Goal: Information Seeking & Learning: Learn about a topic

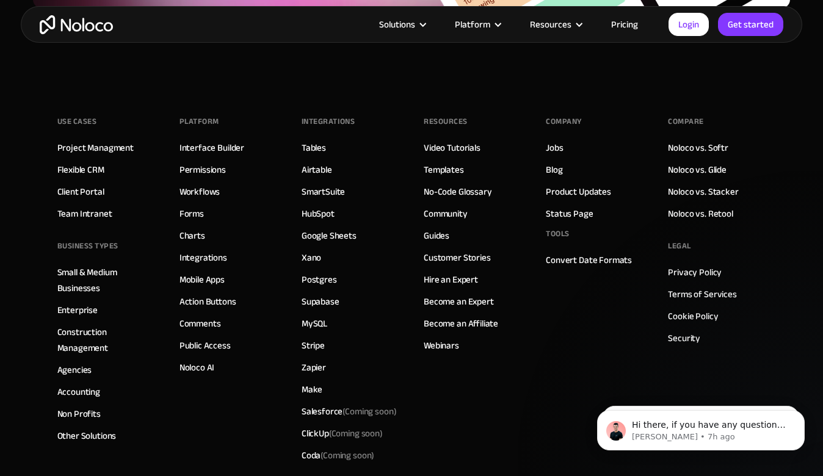
scroll to position [3171, 0]
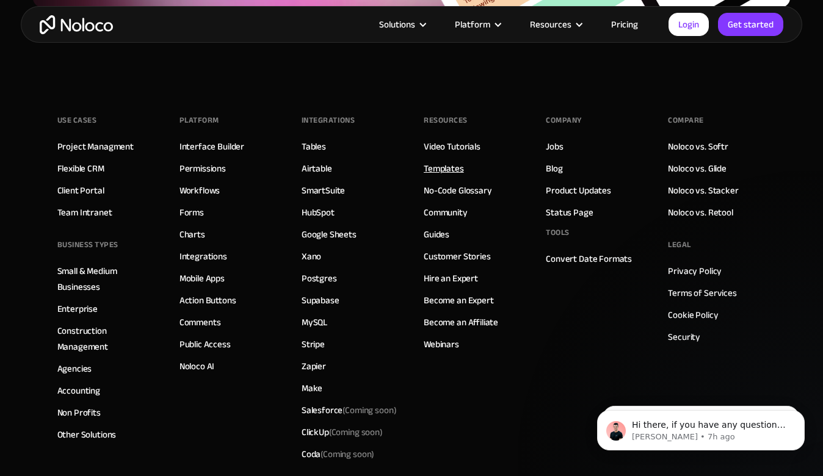
click at [445, 164] on link "Templates" at bounding box center [444, 169] width 40 height 16
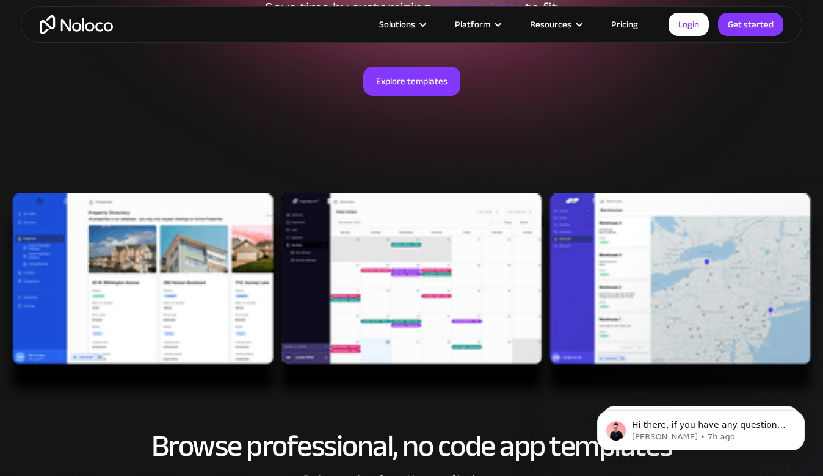
click at [214, 316] on img at bounding box center [411, 298] width 823 height 209
click at [404, 84] on link "Explore templates" at bounding box center [411, 81] width 97 height 29
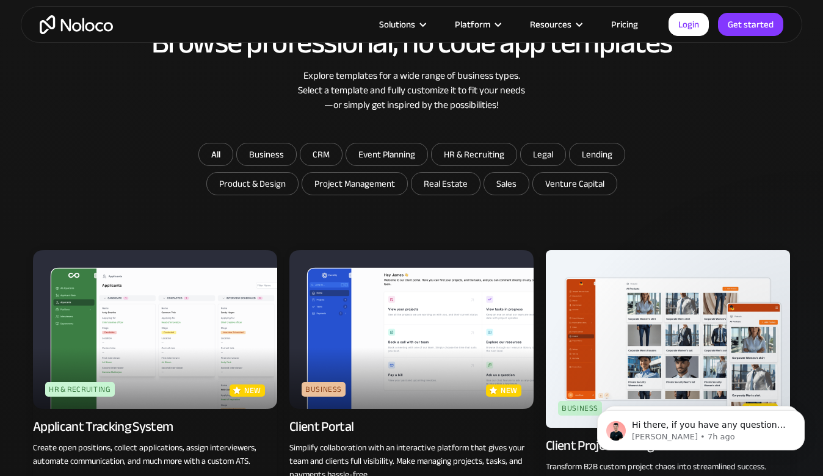
scroll to position [642, 0]
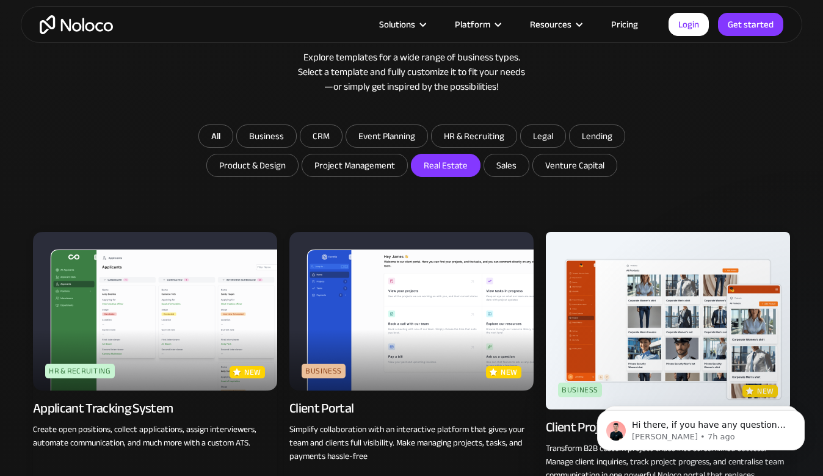
click at [447, 169] on input "Real Estate" at bounding box center [446, 165] width 68 height 22
checkbox input "true"
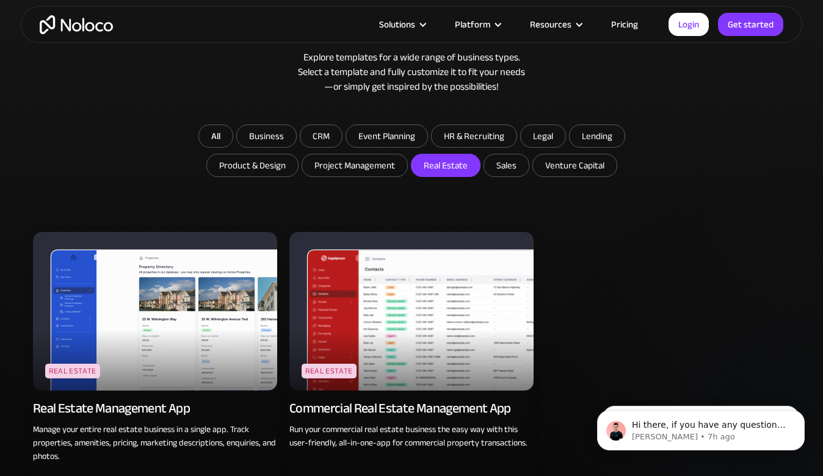
click at [155, 407] on div "Real Estate Management App" at bounding box center [111, 408] width 157 height 17
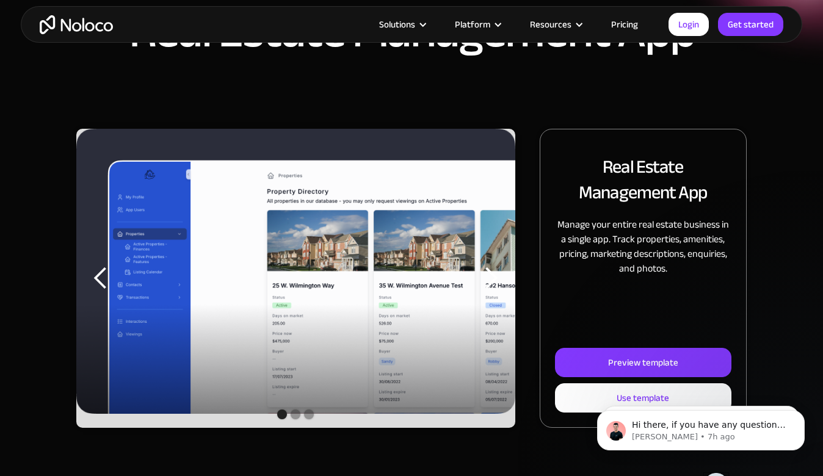
scroll to position [117, 0]
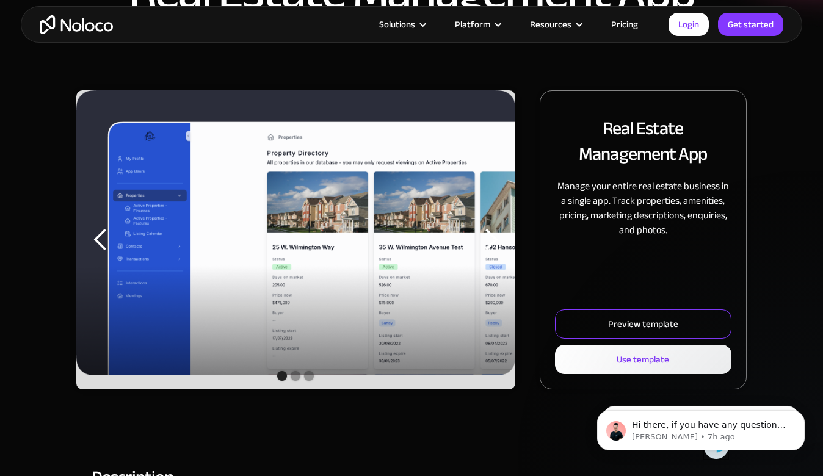
click at [643, 319] on div "Preview template" at bounding box center [643, 324] width 70 height 16
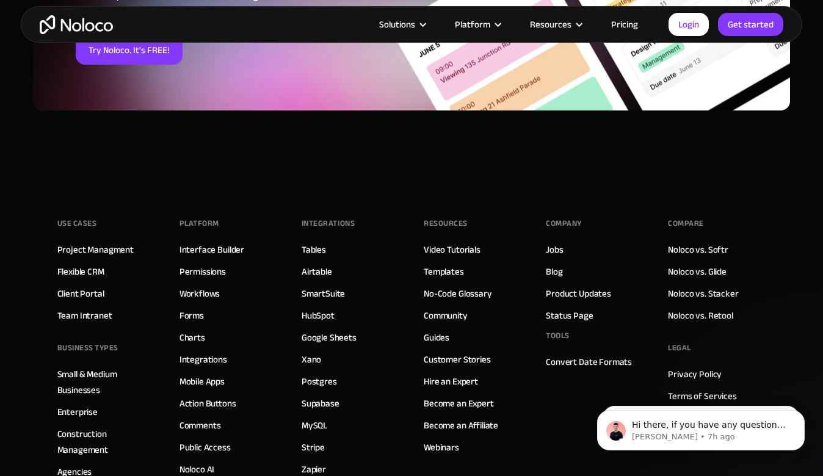
scroll to position [1882, 0]
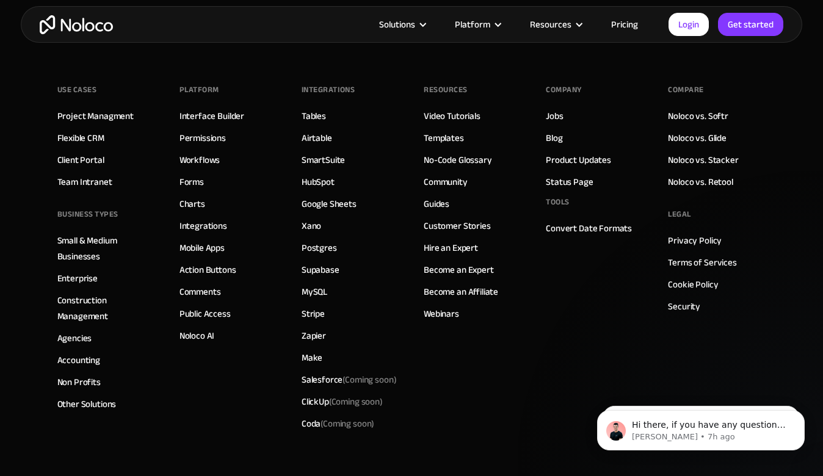
scroll to position [2022, 0]
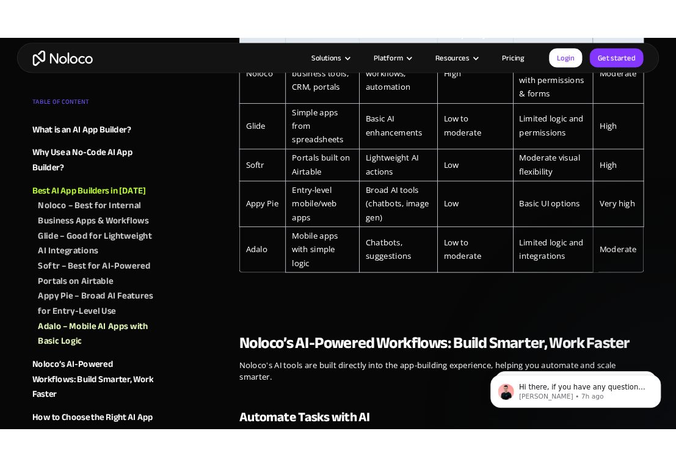
scroll to position [3466, 0]
